Goal: Task Accomplishment & Management: Use online tool/utility

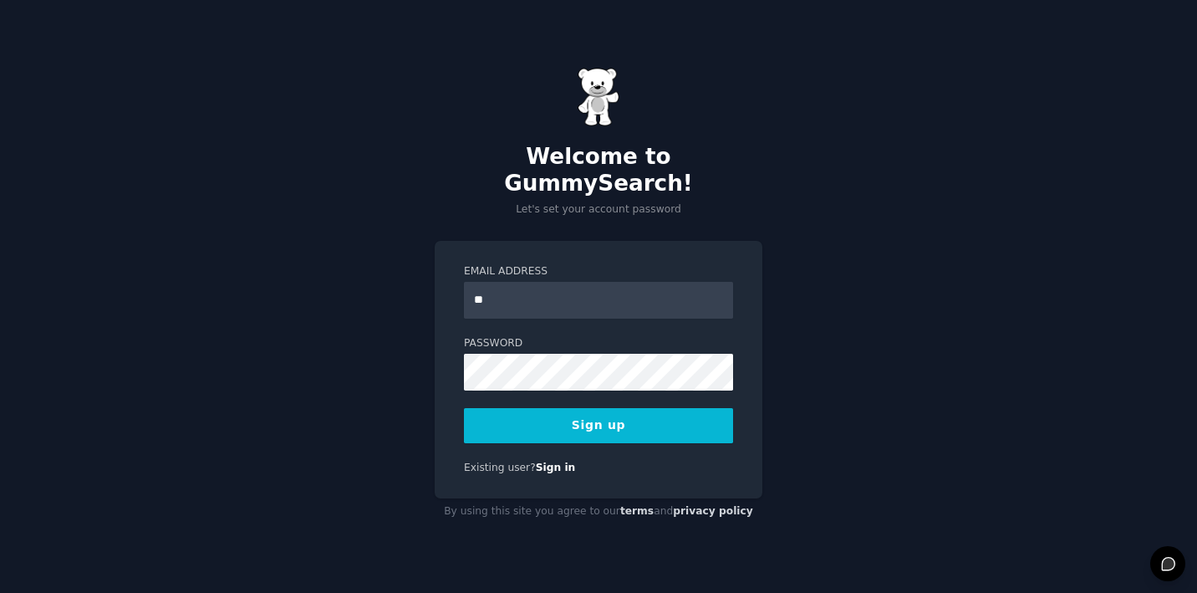
type input "**********"
click at [613, 419] on button "Sign up" at bounding box center [598, 425] width 269 height 35
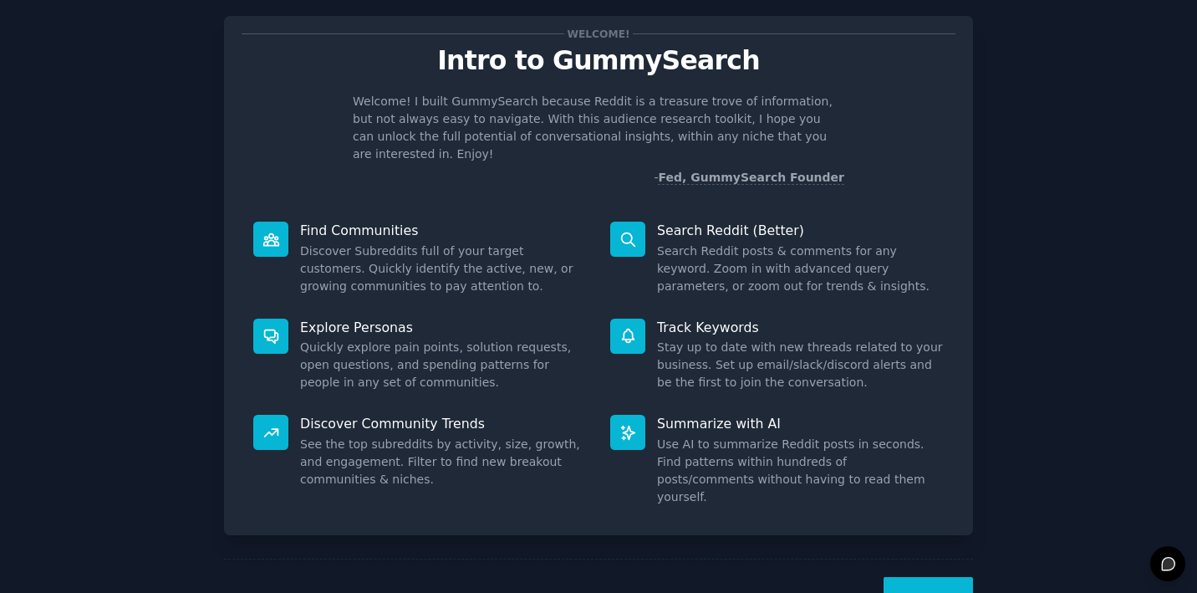
scroll to position [61, 0]
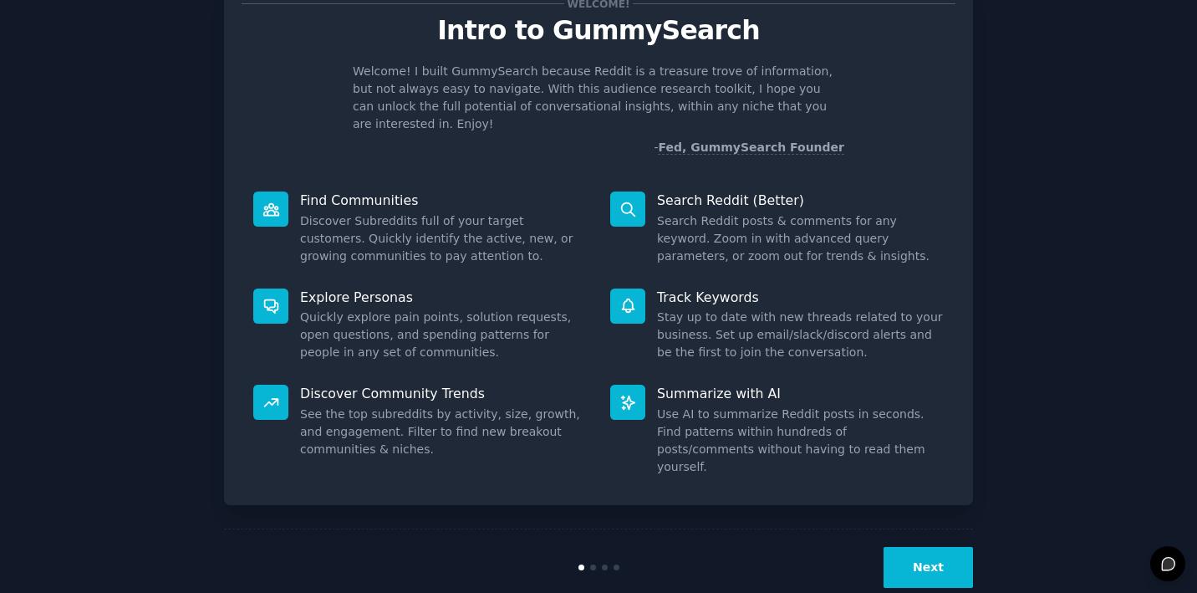
click at [939, 547] on button "Next" at bounding box center [927, 567] width 89 height 41
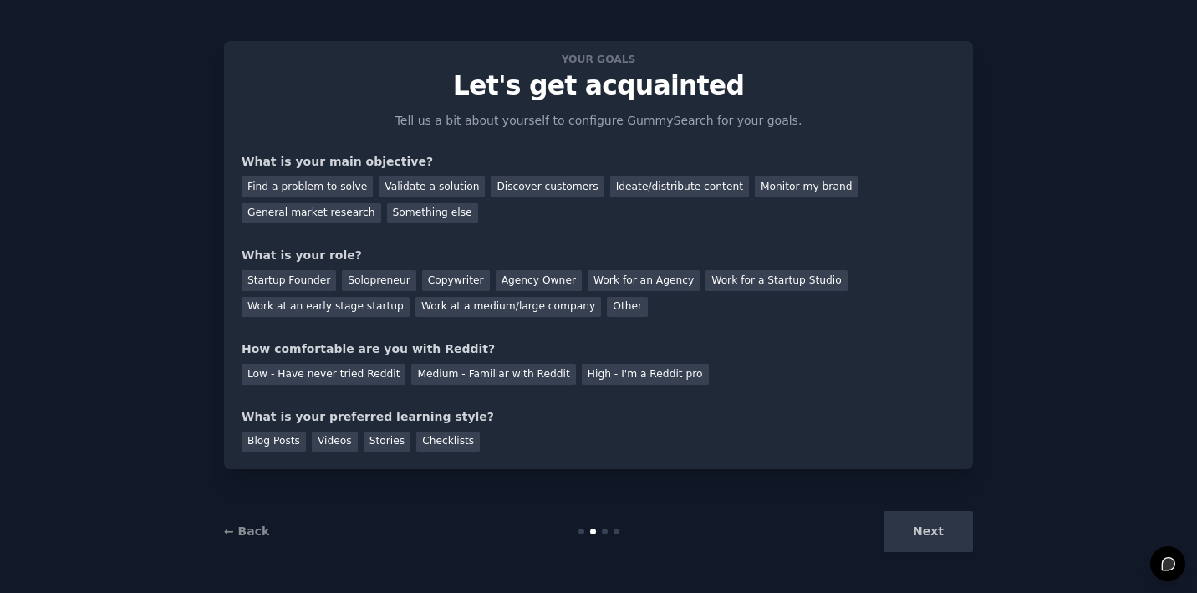
scroll to position [6, 0]
click at [336, 191] on div "Find a problem to solve" at bounding box center [307, 186] width 131 height 21
click at [283, 285] on div "Startup Founder" at bounding box center [289, 280] width 94 height 21
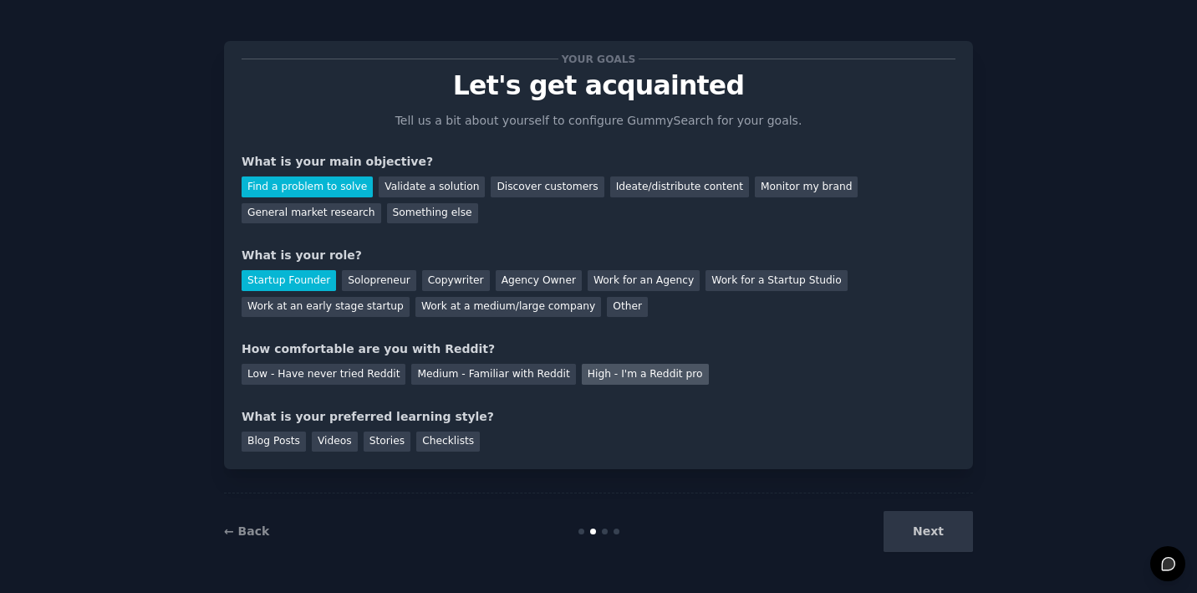
click at [582, 371] on div "High - I'm a Reddit pro" at bounding box center [645, 374] width 127 height 21
click at [440, 446] on div "Checklists" at bounding box center [448, 441] width 64 height 21
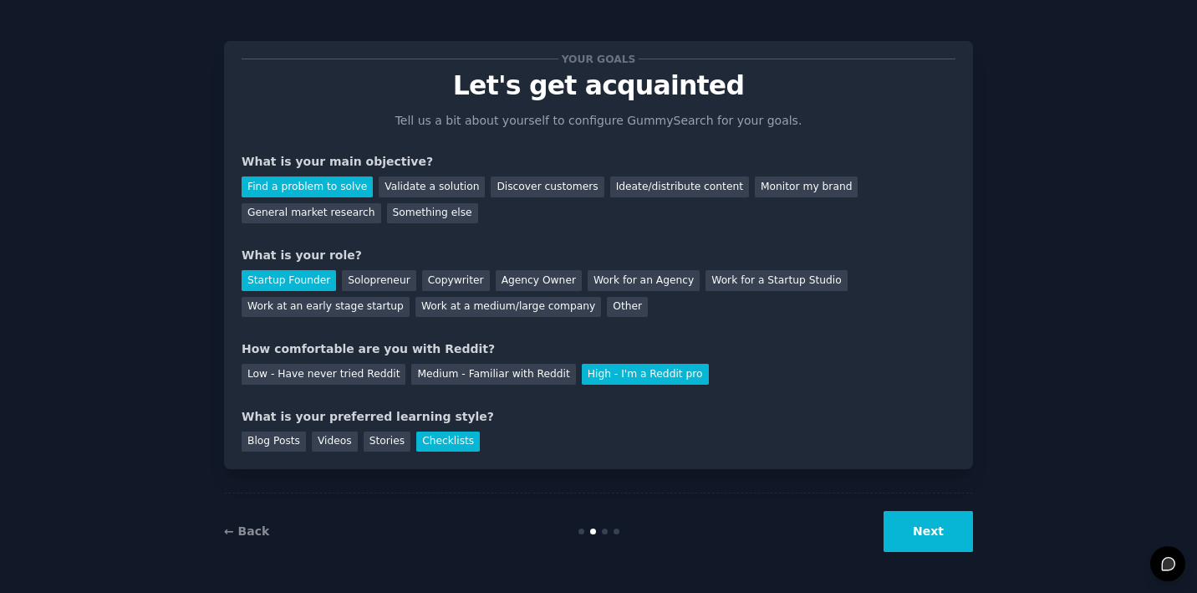
click at [914, 526] on button "Next" at bounding box center [927, 531] width 89 height 41
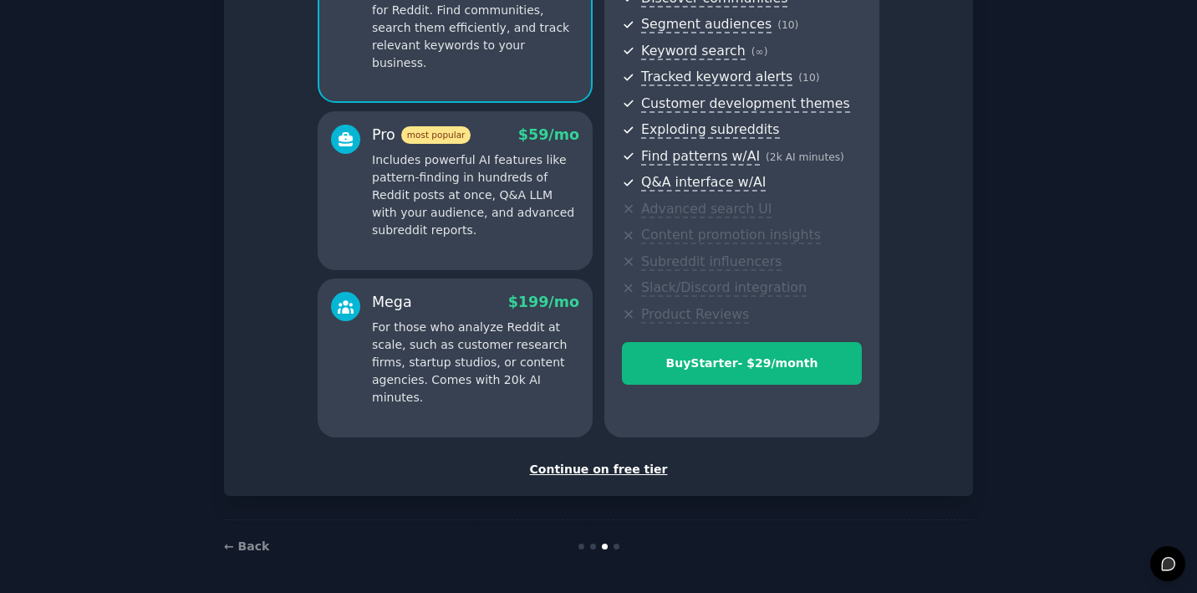
scroll to position [209, 0]
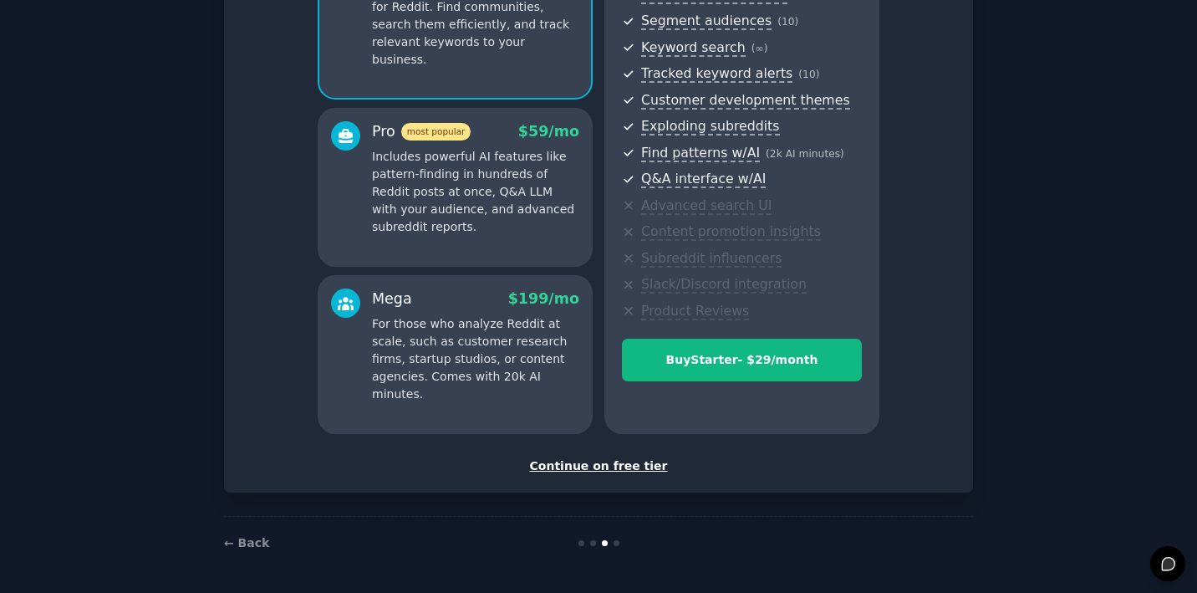
click at [596, 464] on div "Continue on free tier" at bounding box center [599, 466] width 714 height 18
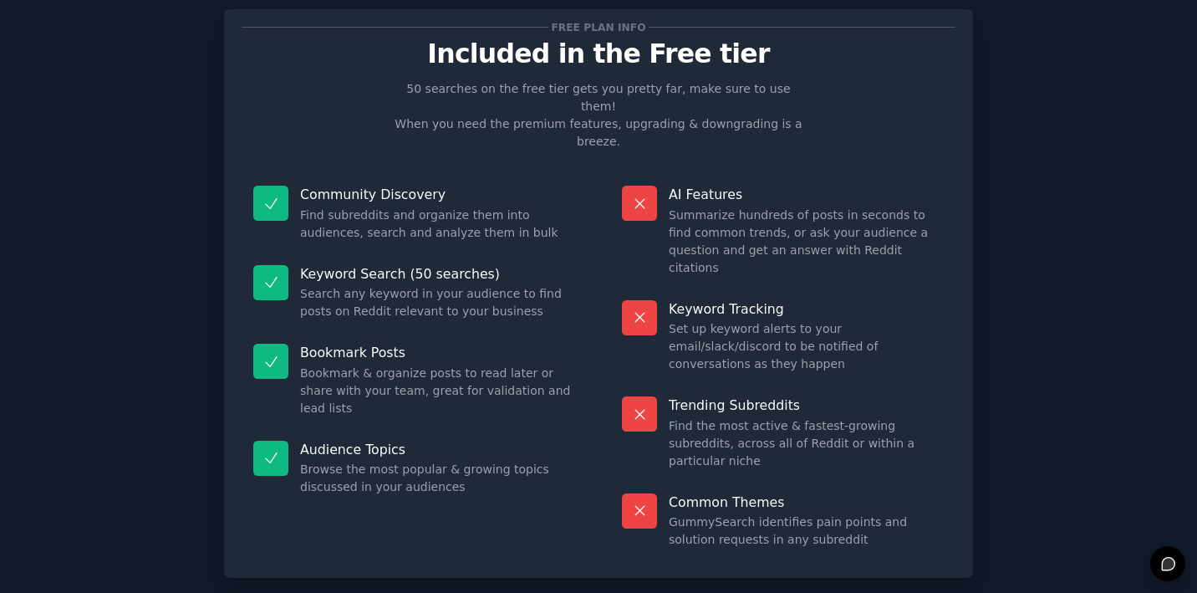
scroll to position [41, 0]
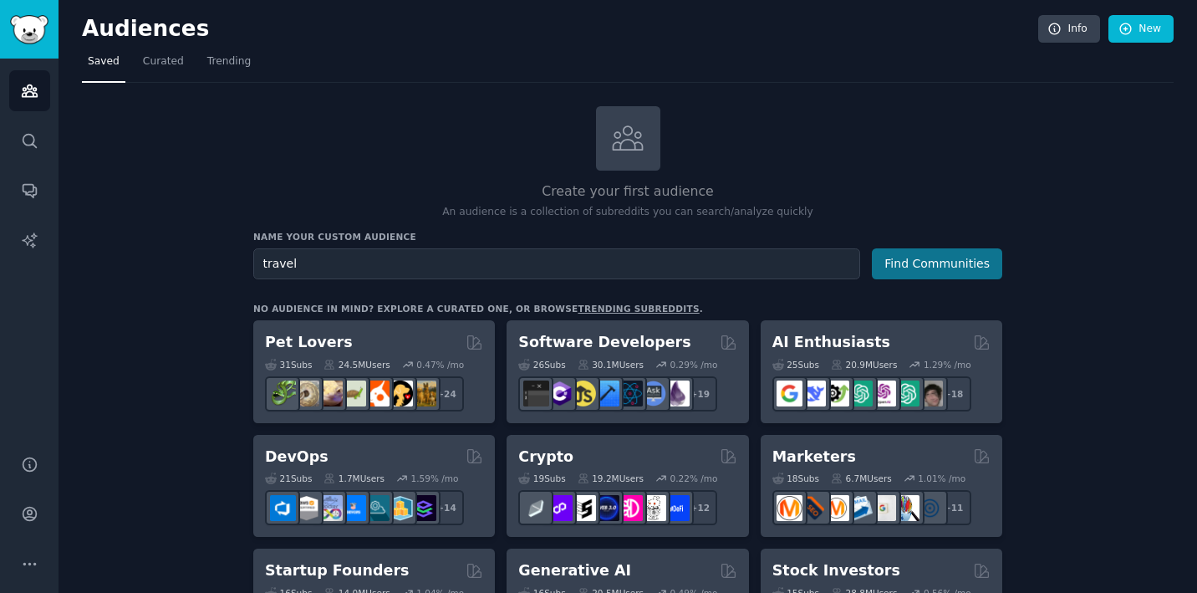
type input "travel"
click at [922, 262] on button "Find Communities" at bounding box center [937, 263] width 130 height 31
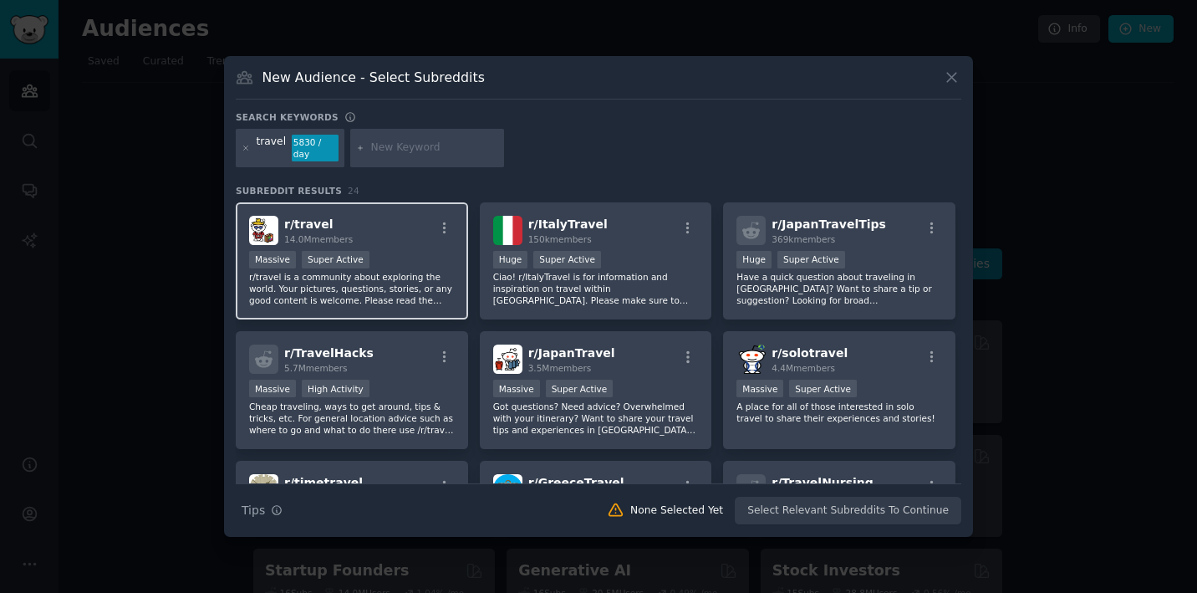
click at [384, 237] on div "r/ travel 14.0M members" at bounding box center [352, 230] width 206 height 29
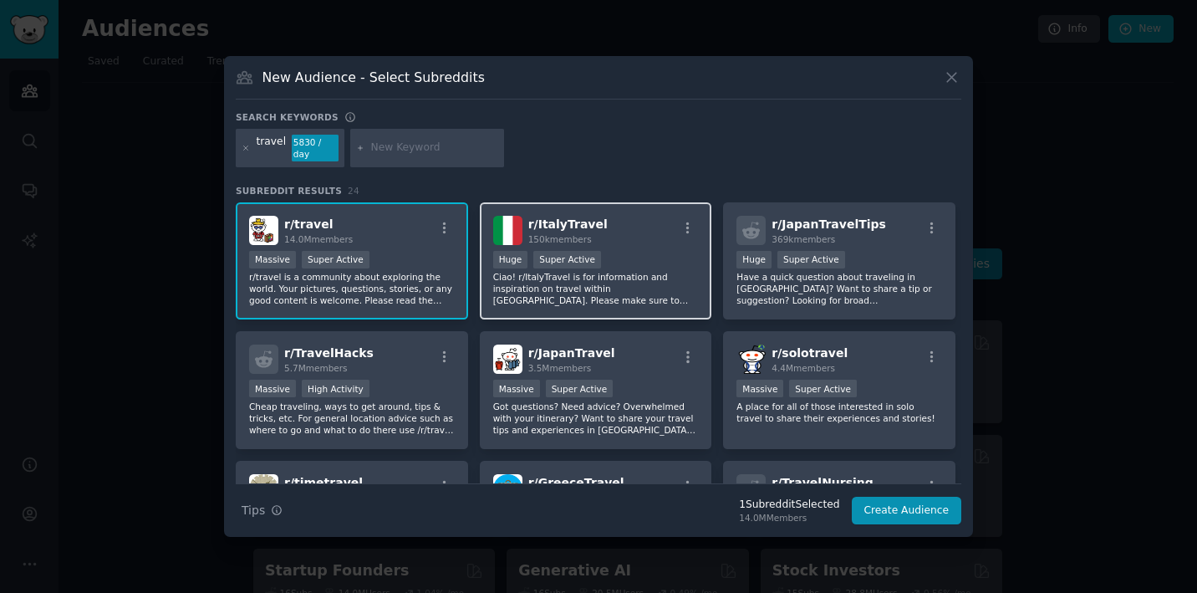
click at [629, 256] on div "Huge Super Active" at bounding box center [596, 261] width 206 height 21
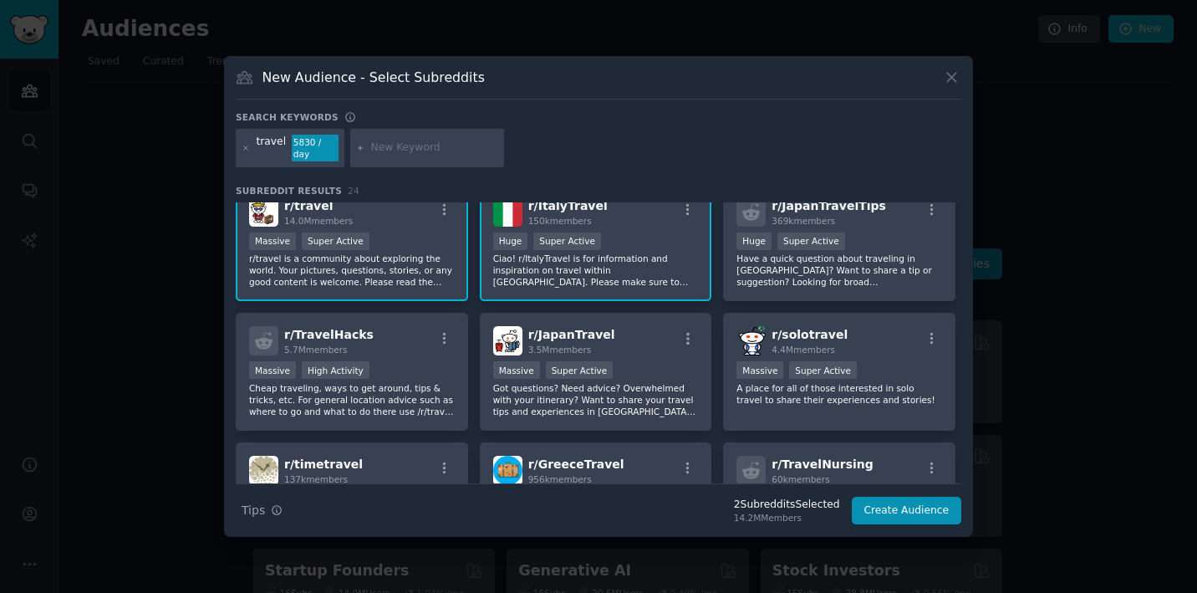
scroll to position [20, 0]
click at [890, 253] on p "Have a quick question about traveling in [GEOGRAPHIC_DATA]? Want to share a tip…" at bounding box center [839, 268] width 206 height 35
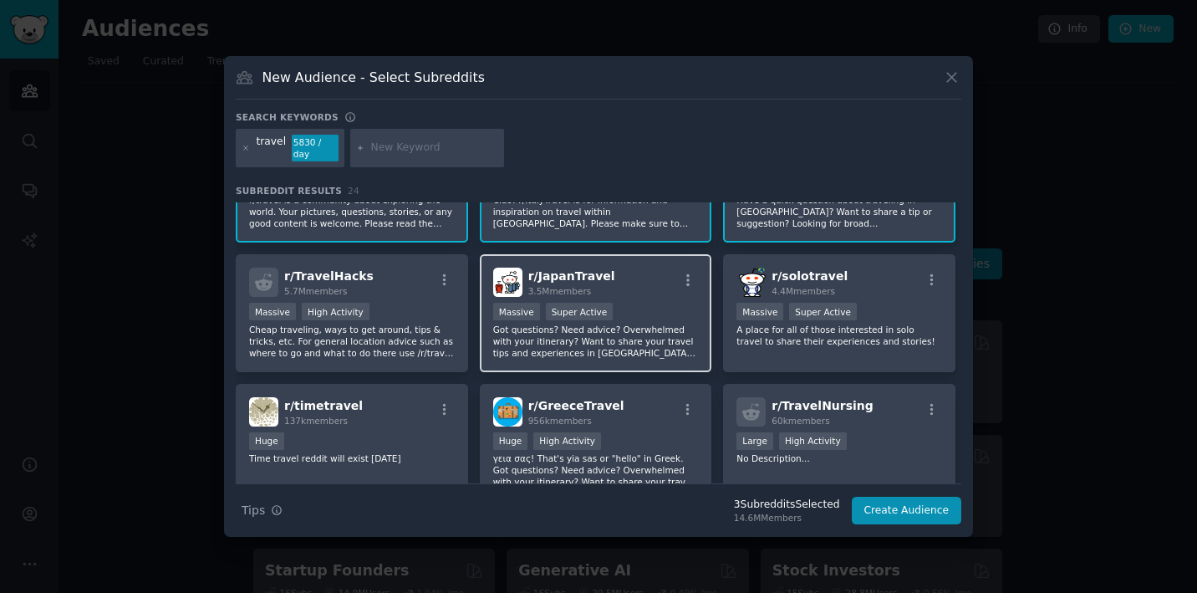
scroll to position [84, 0]
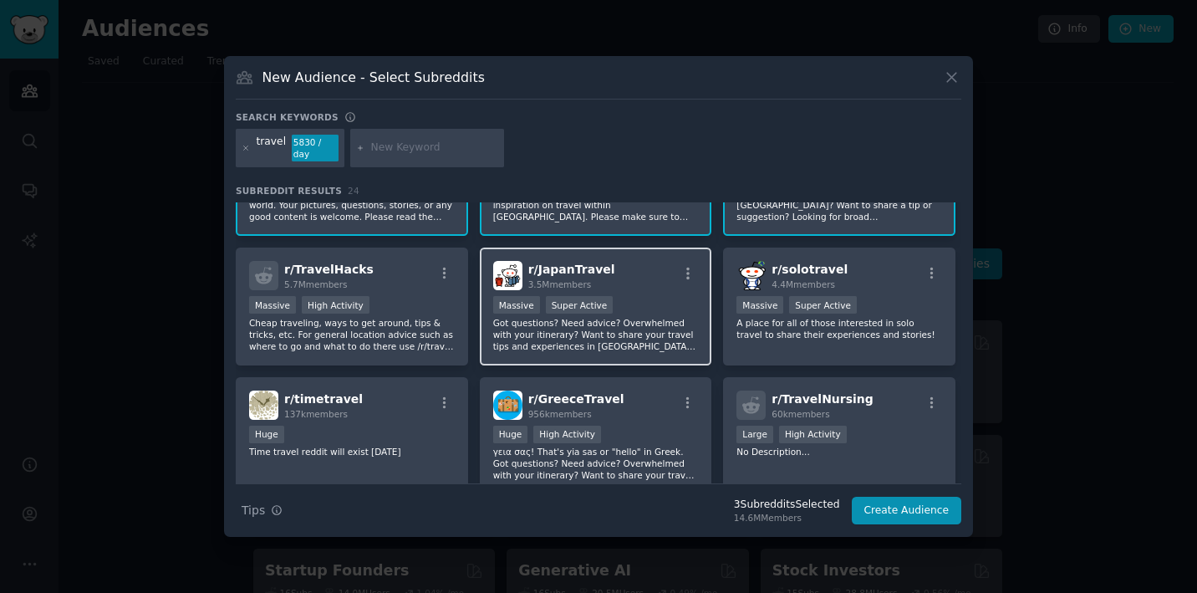
click at [654, 293] on div "r/ JapanTravel 3.5M members >= 95th percentile for submissions / day Massive Su…" at bounding box center [596, 306] width 232 height 118
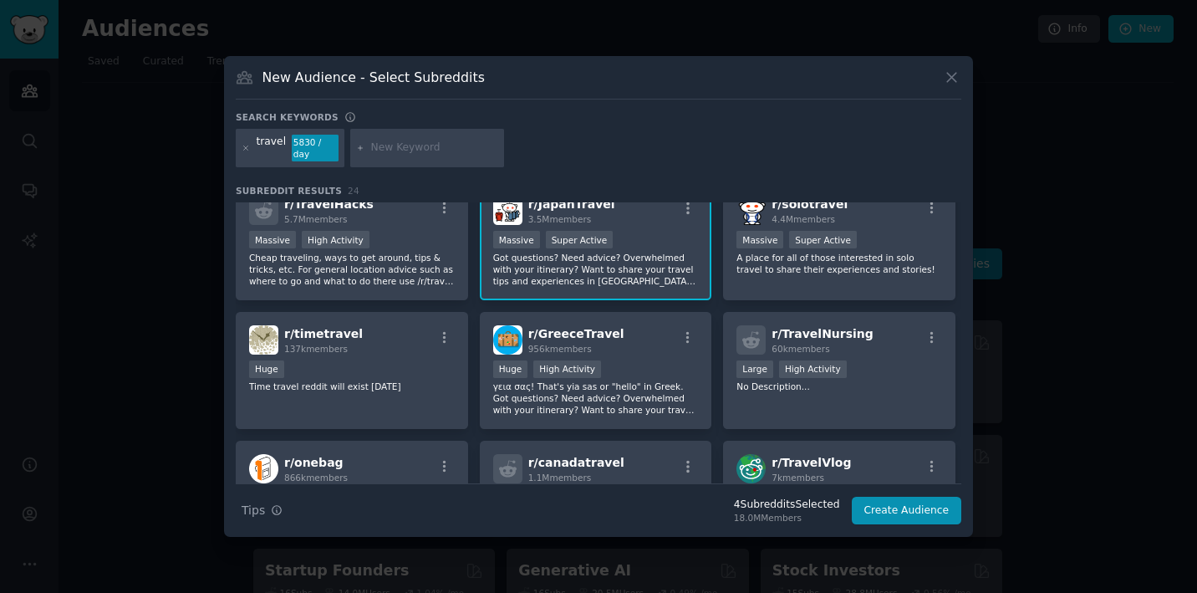
scroll to position [152, 0]
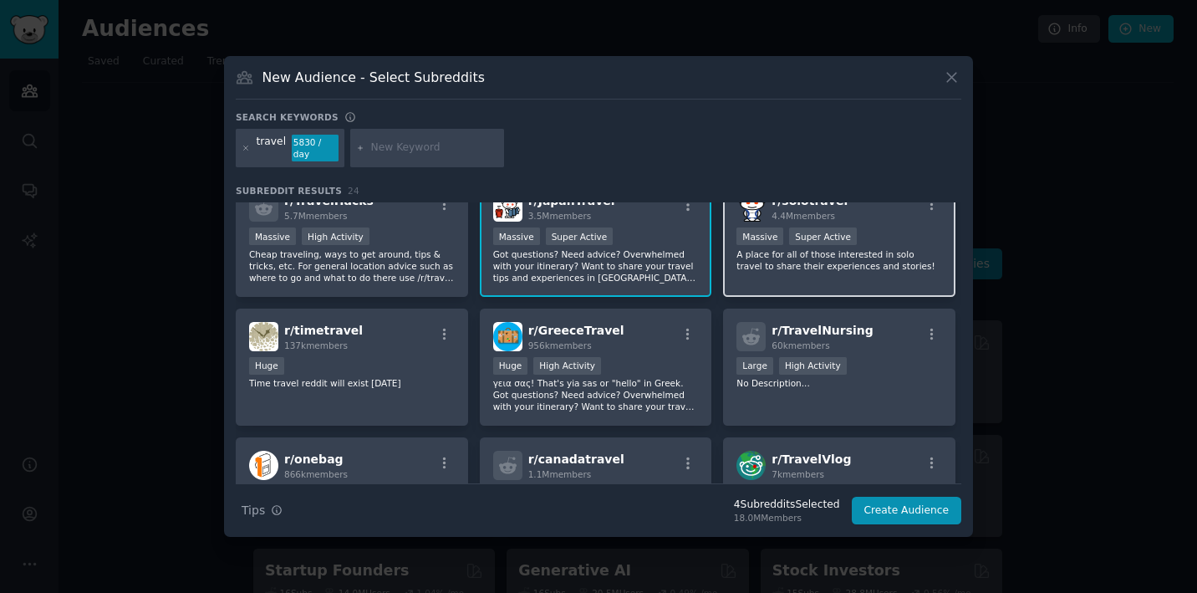
click at [819, 281] on div "r/ solotravel 4.4M members Massive Super Active A place for all of those intere…" at bounding box center [839, 238] width 232 height 118
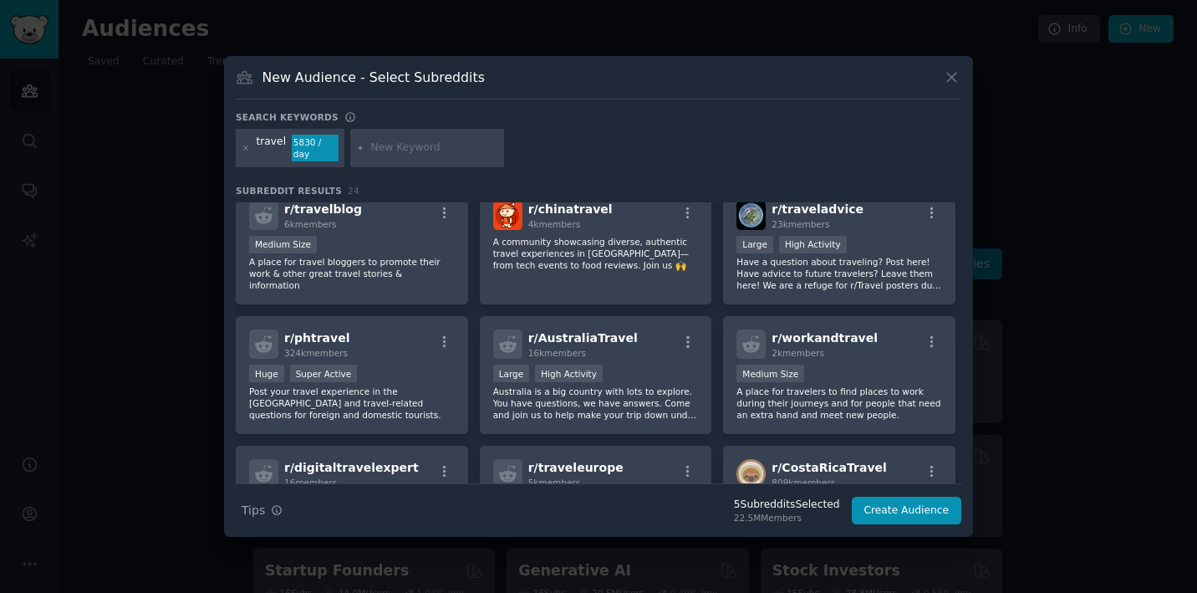
scroll to position [538, 0]
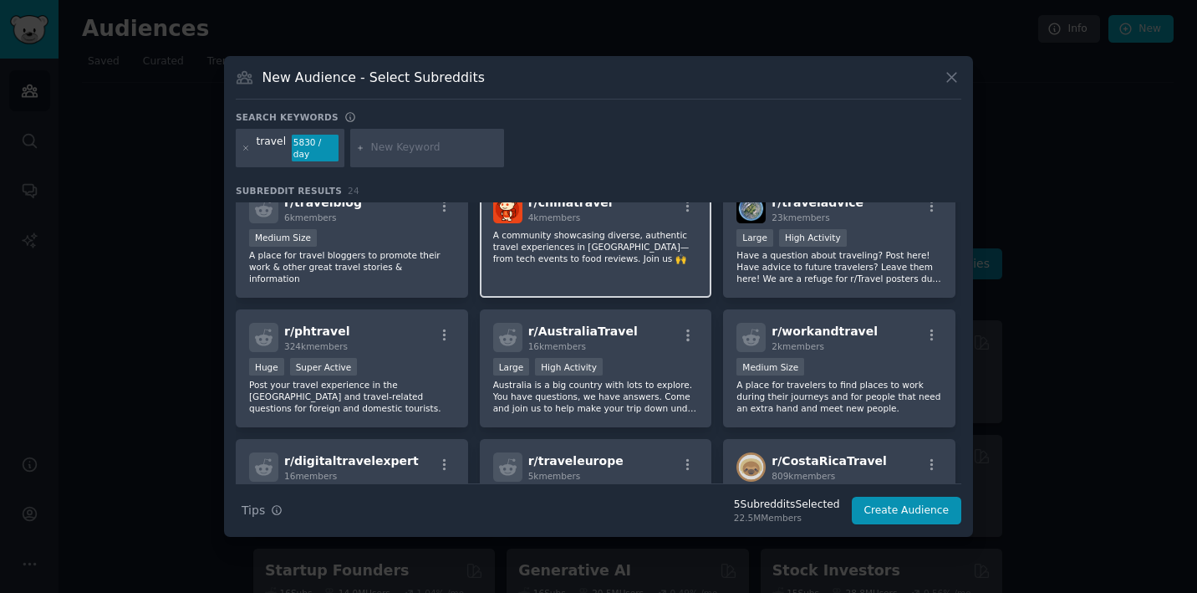
click at [631, 272] on div "r/ chinatravel 4k members A community showcasing diverse, authentic travel expe…" at bounding box center [596, 240] width 232 height 118
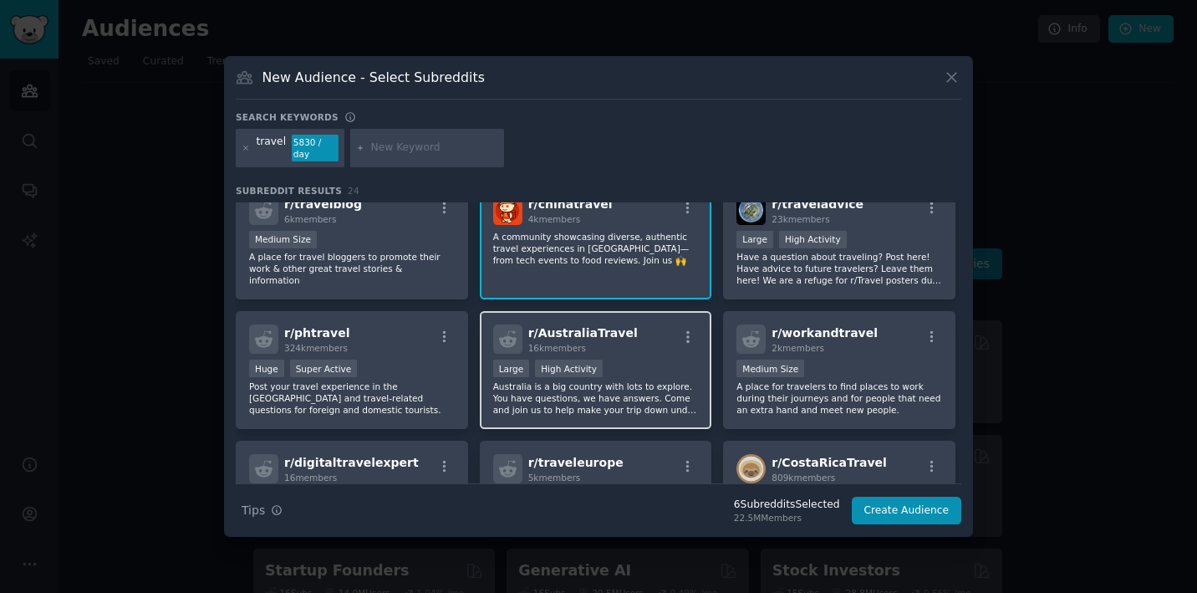
scroll to position [537, 0]
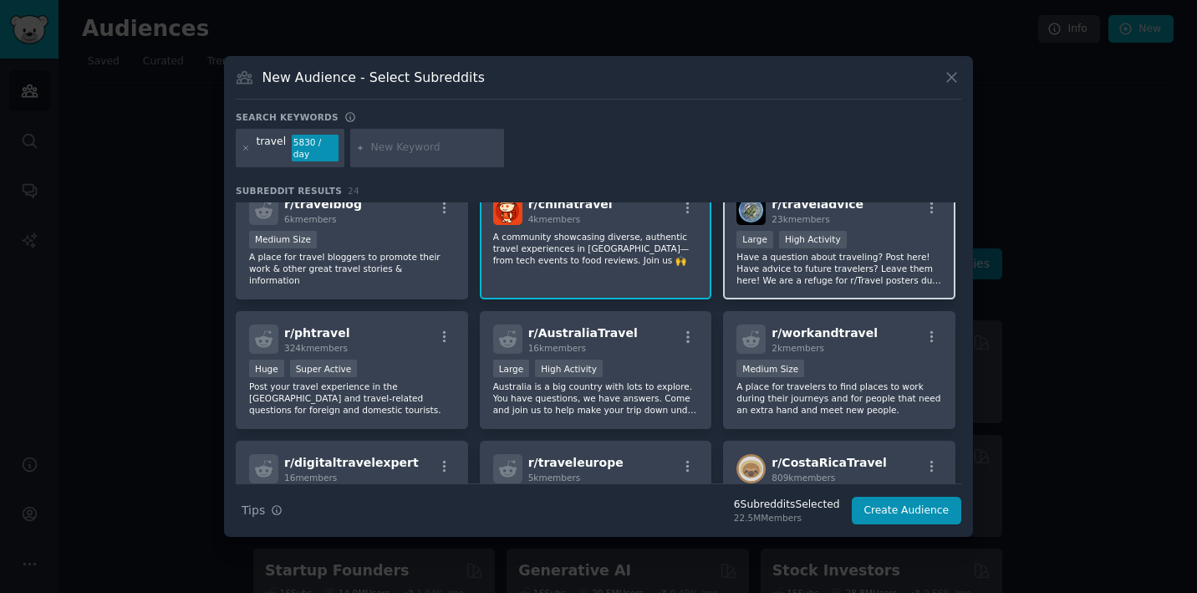
click at [887, 268] on p "Have a question about traveling? Post here! Have advice to future travelers? Le…" at bounding box center [839, 268] width 206 height 35
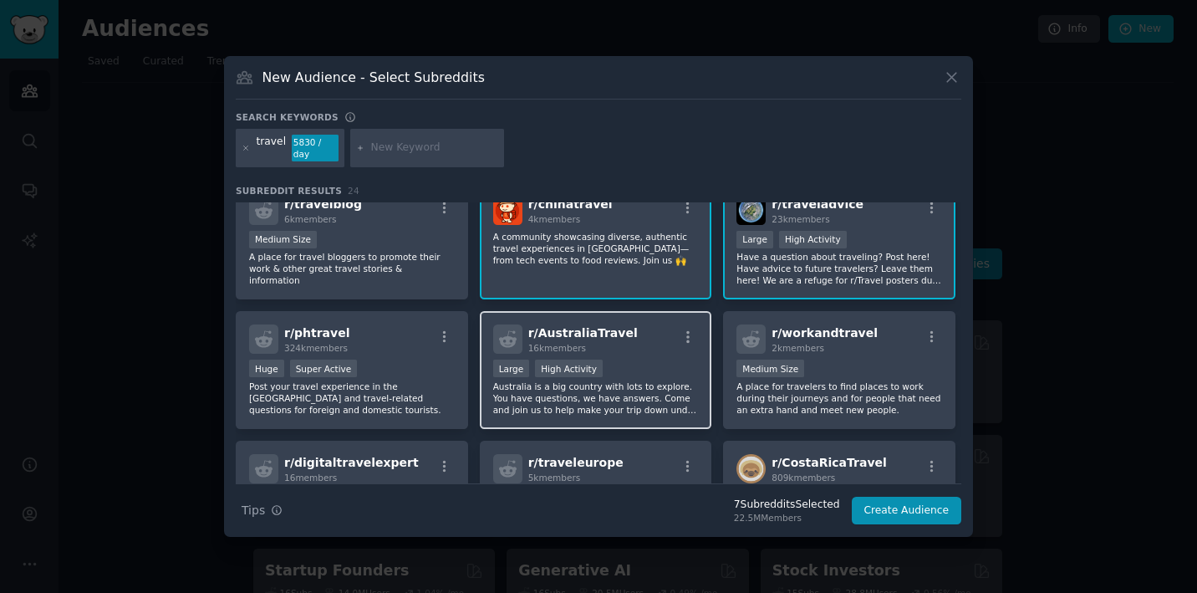
click at [641, 369] on div "Large High Activity" at bounding box center [596, 369] width 206 height 21
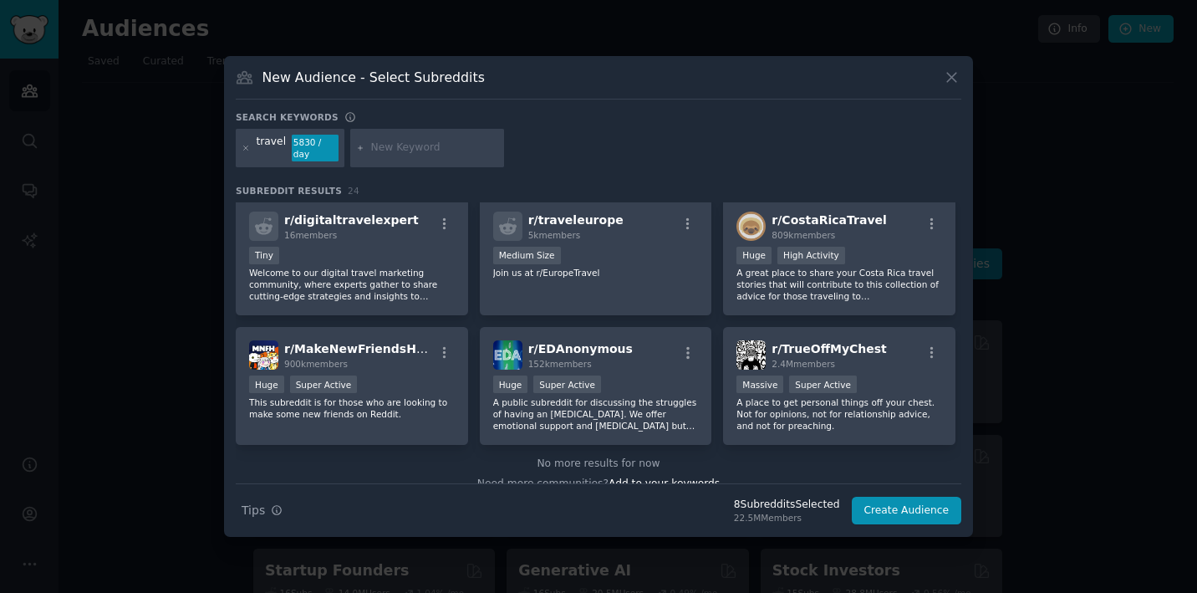
scroll to position [781, 0]
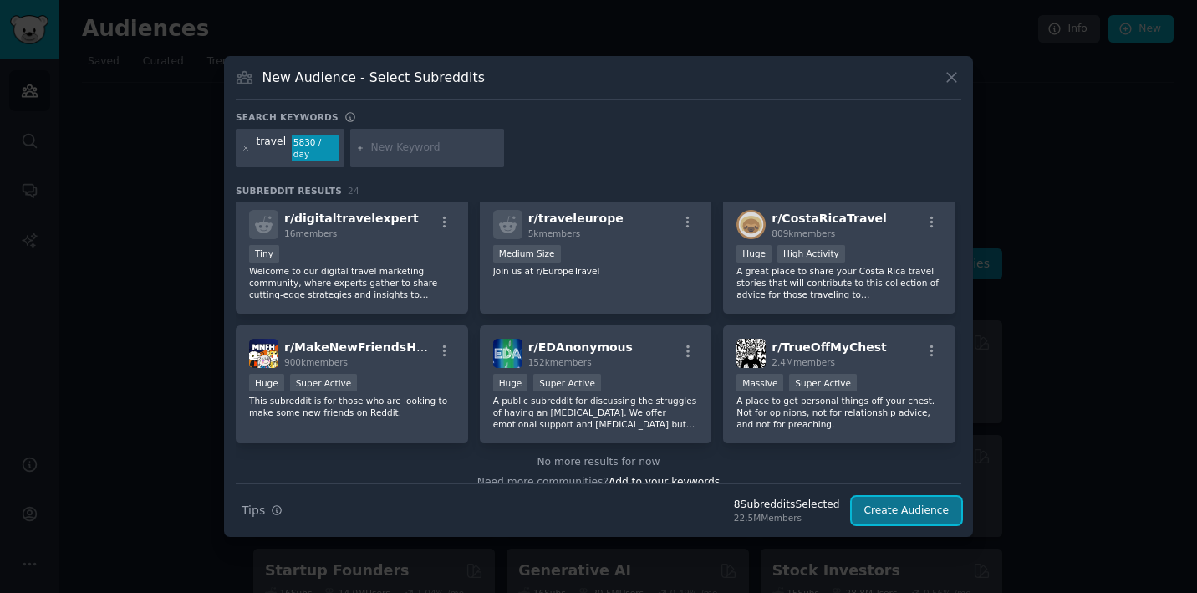
click at [912, 516] on button "Create Audience" at bounding box center [907, 510] width 110 height 28
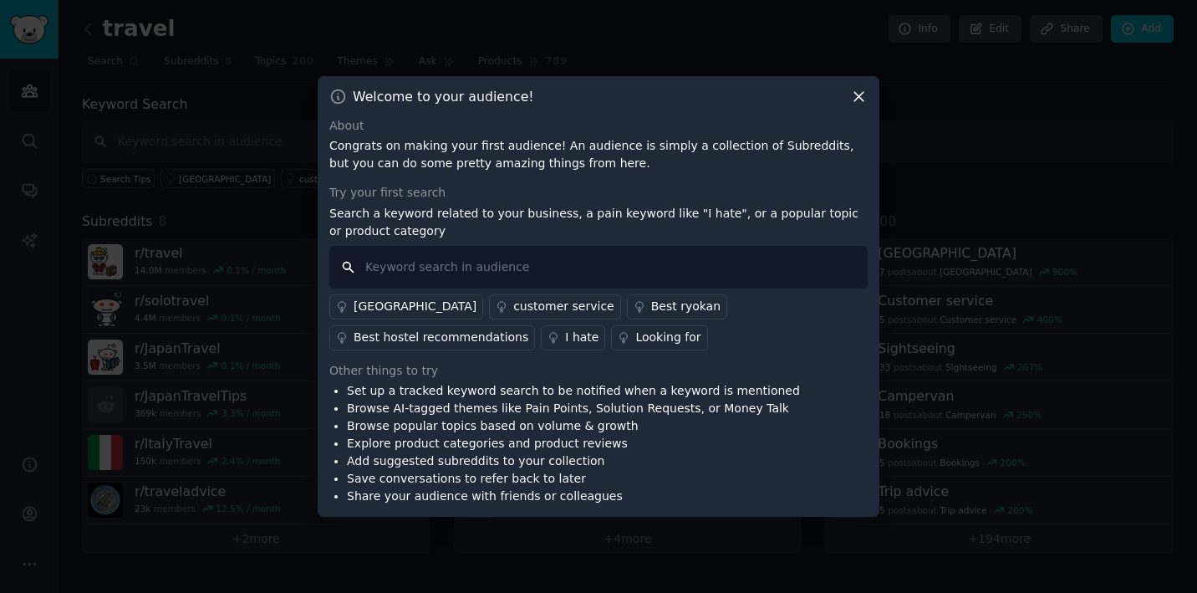
click at [540, 270] on input "text" at bounding box center [598, 267] width 538 height 43
type input "recommend"
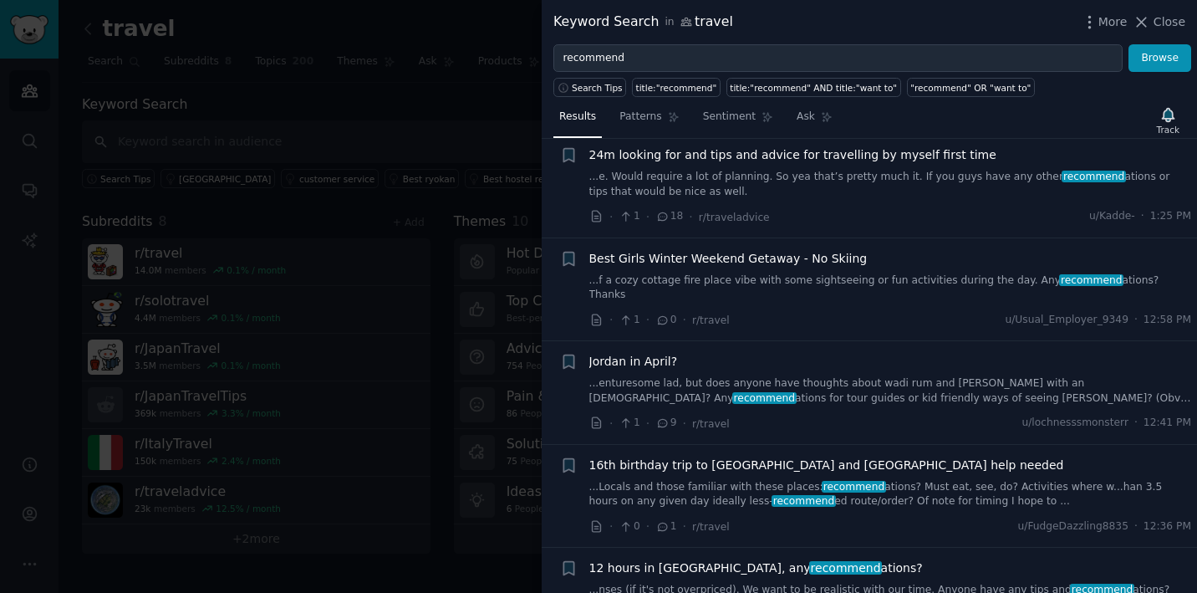
scroll to position [2925, 0]
click at [1175, 14] on span "Close" at bounding box center [1169, 22] width 32 height 18
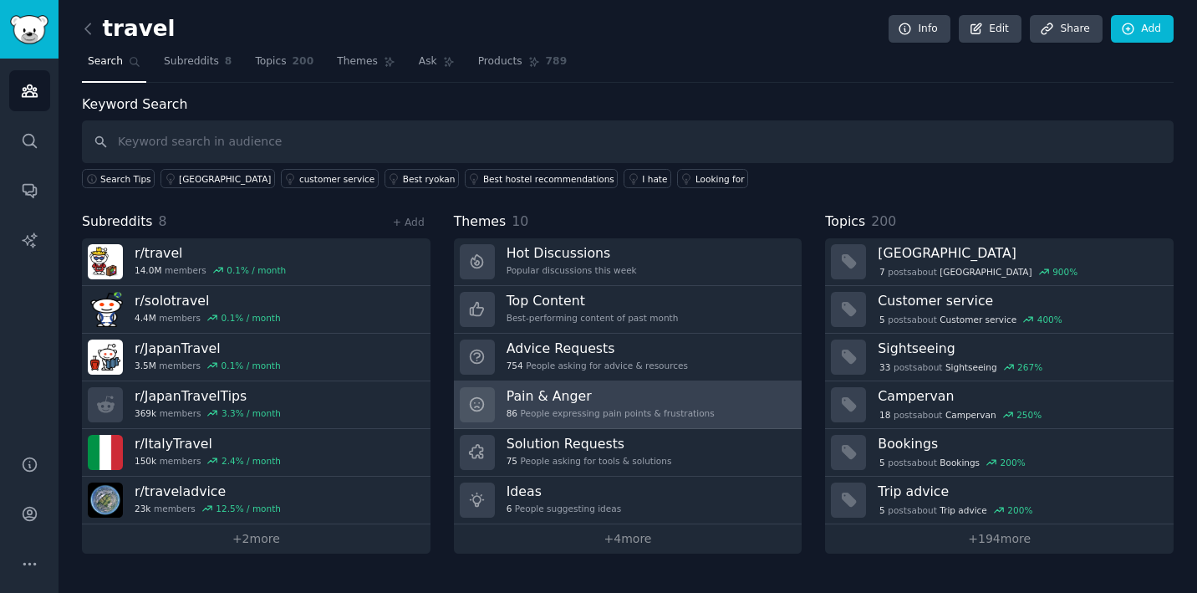
click at [730, 402] on link "Pain & Anger 86 People expressing pain points & frustrations" at bounding box center [628, 405] width 349 height 48
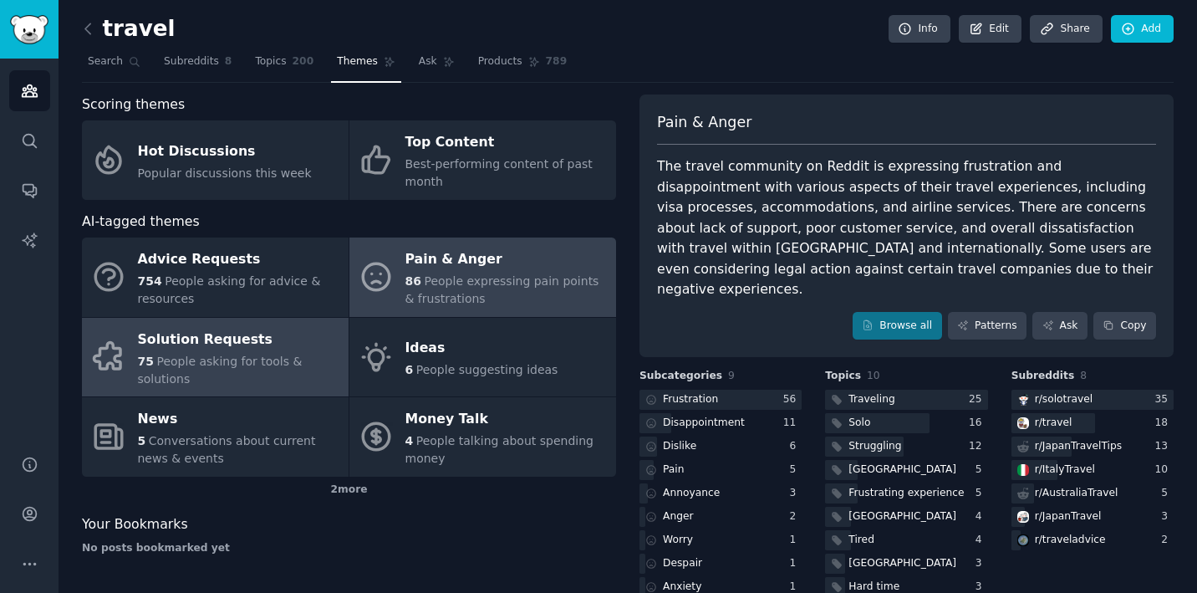
click at [198, 364] on span "People asking for tools & solutions" at bounding box center [220, 369] width 165 height 31
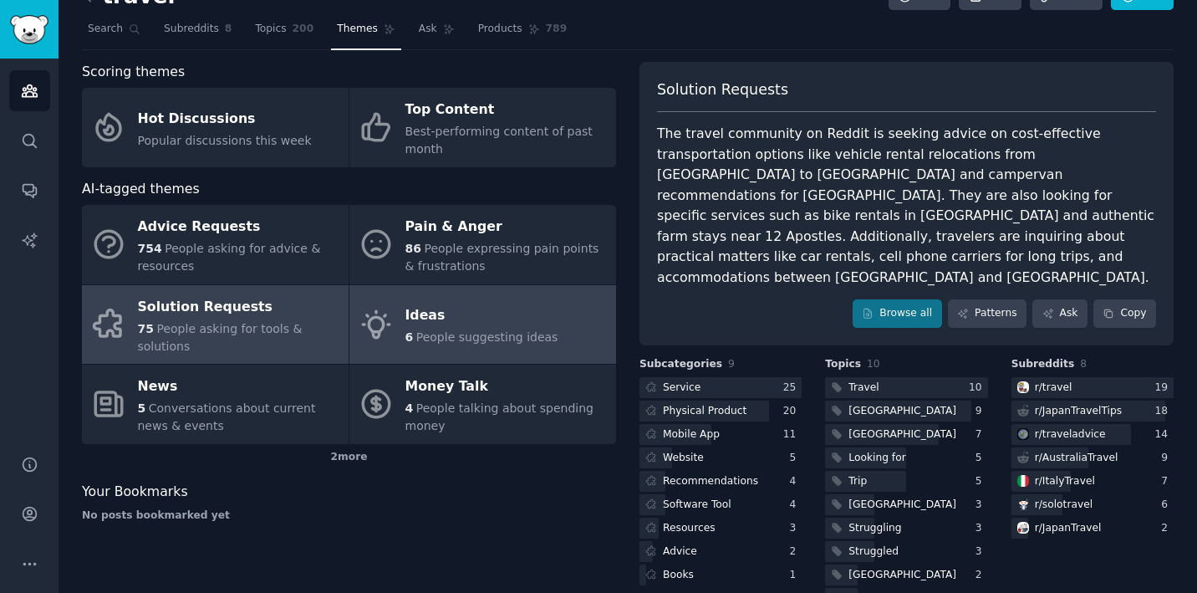
scroll to position [33, 0]
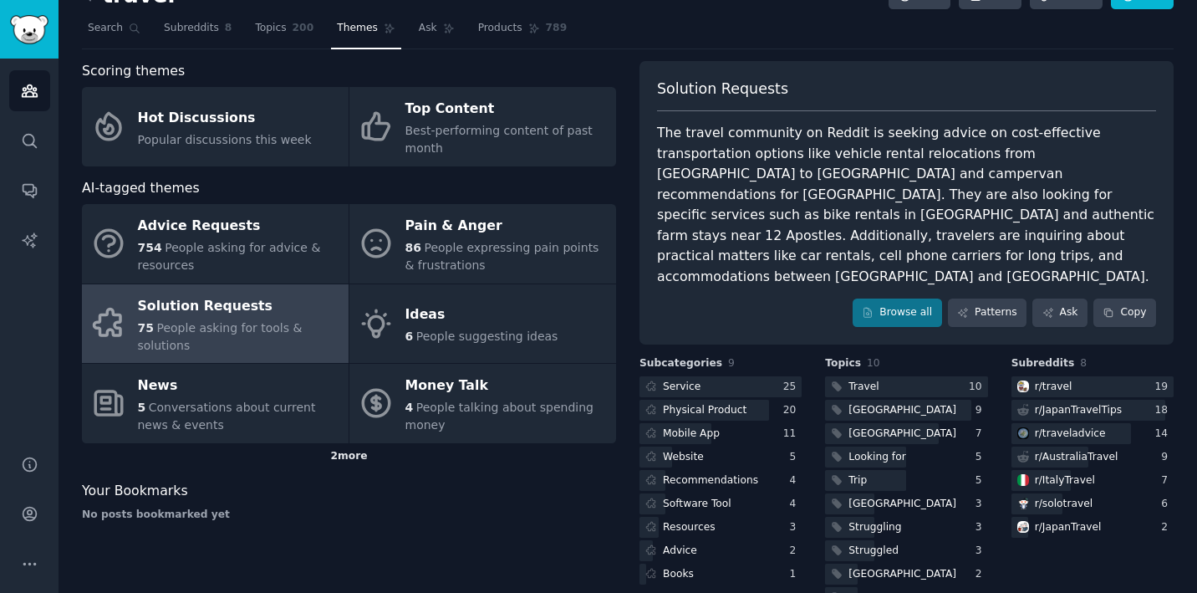
click at [345, 452] on div "2 more" at bounding box center [349, 456] width 534 height 27
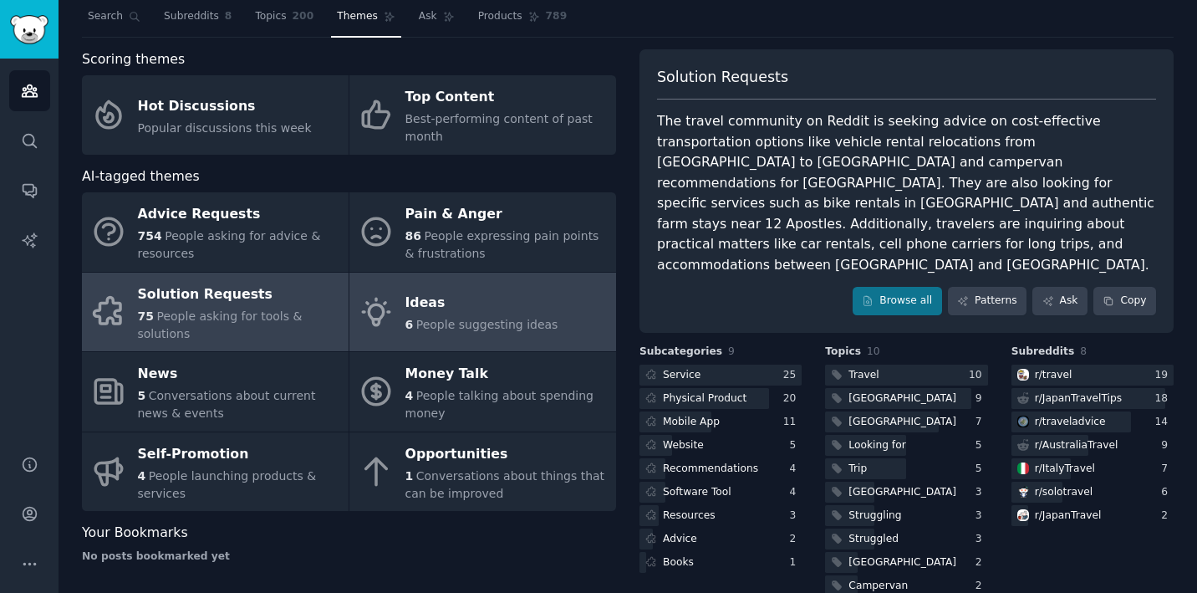
scroll to position [51, 0]
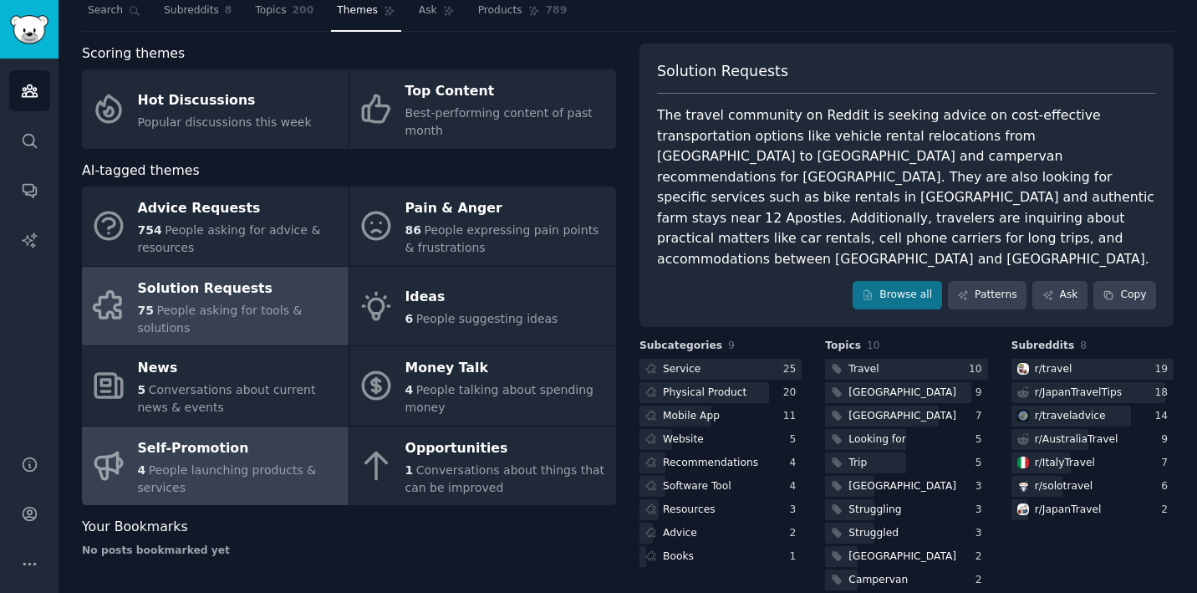
click at [272, 445] on div "Self-Promotion" at bounding box center [239, 448] width 202 height 27
